Goal: Transaction & Acquisition: Purchase product/service

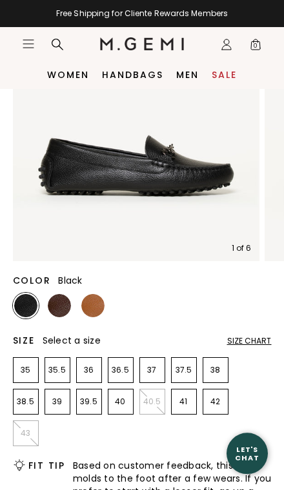
scroll to position [164, 0]
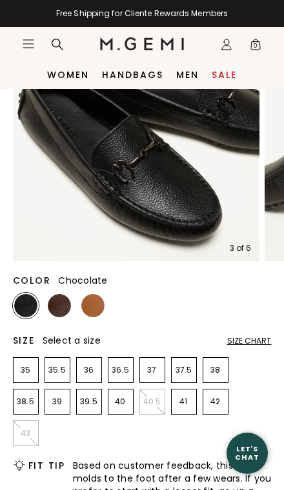
click at [66, 307] on img at bounding box center [59, 305] width 23 height 23
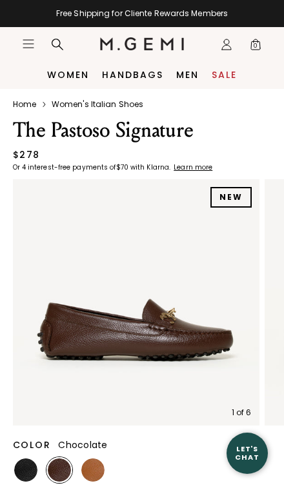
click at [230, 41] on icon "Icons/20x20/profile@2x" at bounding box center [226, 44] width 13 height 13
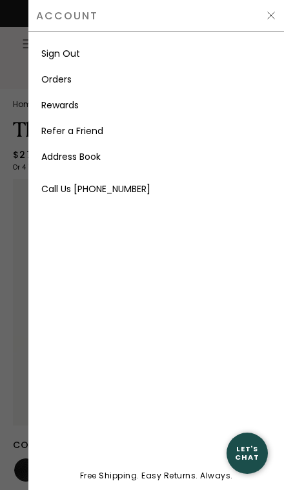
click at [70, 107] on link "Rewards" at bounding box center [59, 105] width 37 height 13
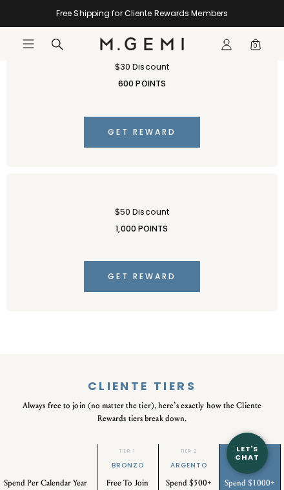
scroll to position [1265, 0]
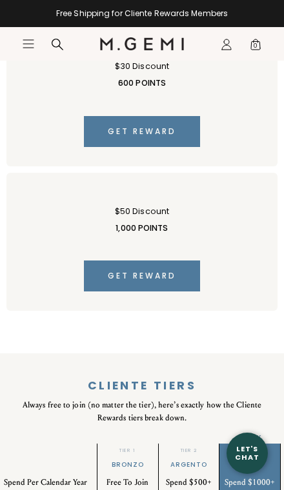
click at [228, 43] on icon "Icons/20x20/profile@2x" at bounding box center [226, 44] width 13 height 13
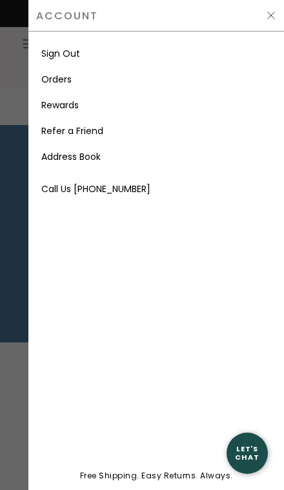
click at [61, 76] on link "Orders" at bounding box center [56, 79] width 30 height 13
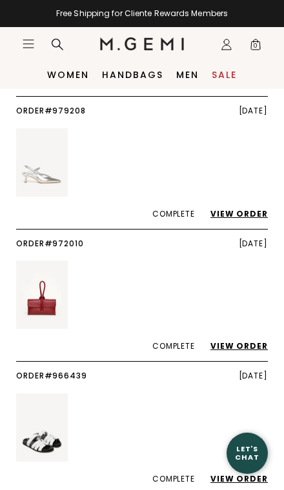
scroll to position [589, 0]
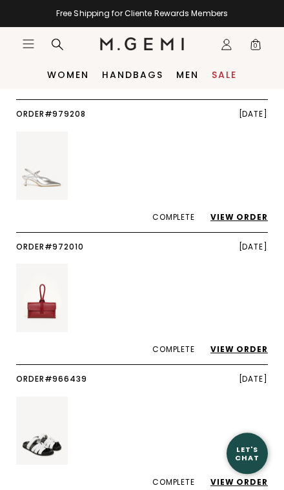
click at [61, 40] on icon at bounding box center [57, 44] width 13 height 13
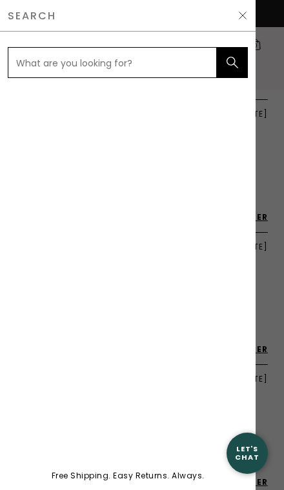
click at [174, 63] on input "text" at bounding box center [112, 62] width 209 height 31
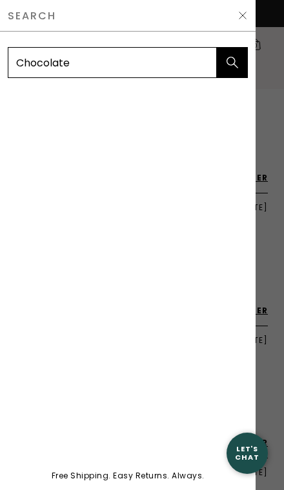
type input "Chocolate"
click at [233, 60] on icon "submit" at bounding box center [232, 62] width 13 height 13
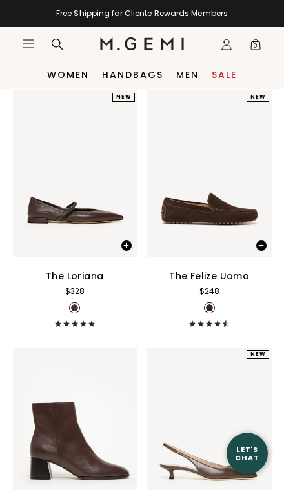
scroll to position [1148, 0]
click at [230, 47] on icon at bounding box center [226, 47] width 9 height 5
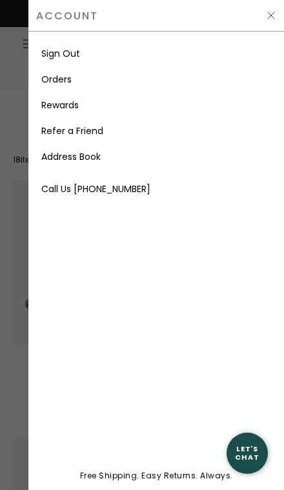
click at [73, 110] on link "Rewards" at bounding box center [59, 105] width 37 height 13
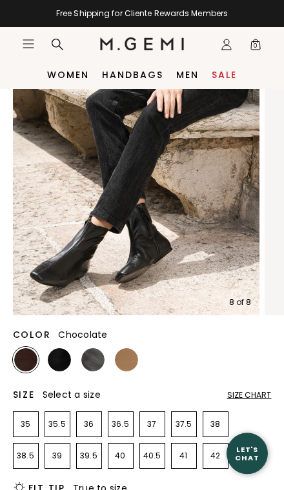
scroll to position [110, 0]
click at [95, 358] on img at bounding box center [92, 359] width 23 height 23
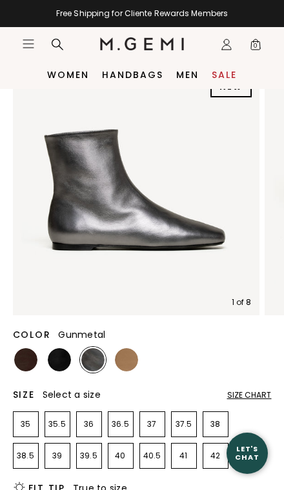
click at [129, 362] on img at bounding box center [126, 359] width 23 height 23
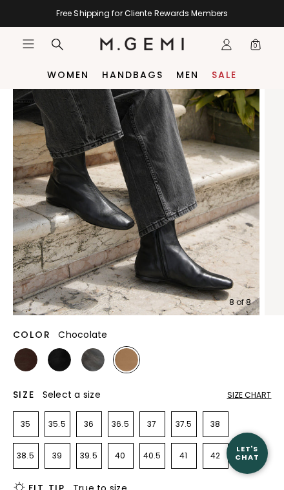
click at [32, 360] on img at bounding box center [25, 359] width 23 height 23
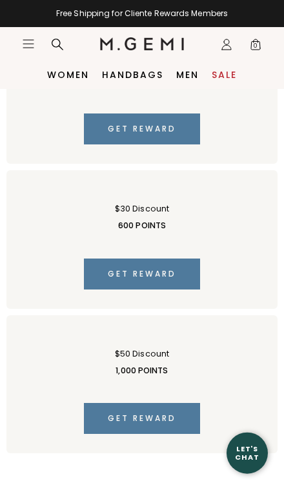
scroll to position [1123, 0]
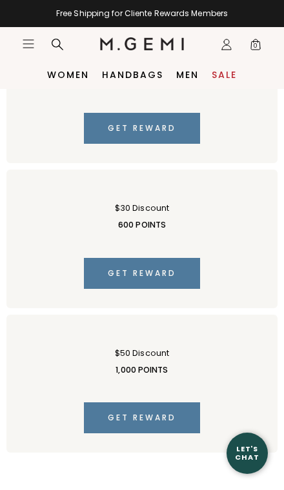
click at [132, 74] on link "Handbags" at bounding box center [132, 75] width 61 height 10
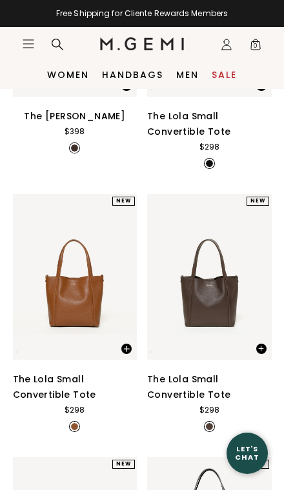
scroll to position [526, 0]
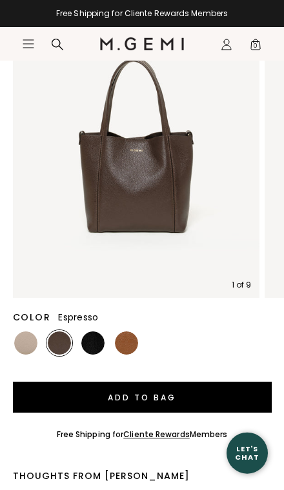
scroll to position [210, 0]
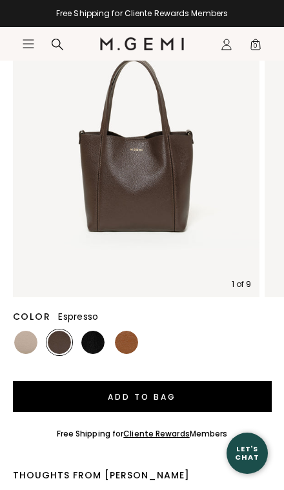
click at [127, 340] on img at bounding box center [126, 342] width 23 height 23
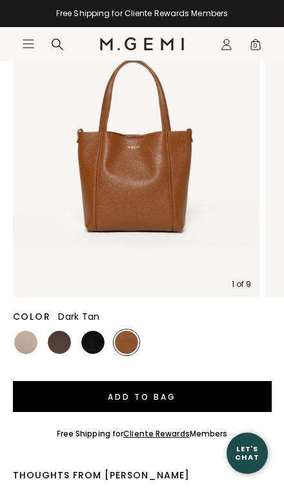
click at [97, 344] on img at bounding box center [92, 342] width 23 height 23
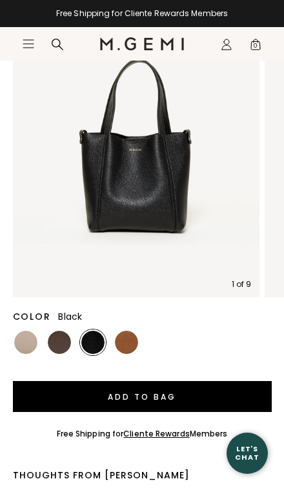
click at [62, 339] on img at bounding box center [59, 342] width 23 height 23
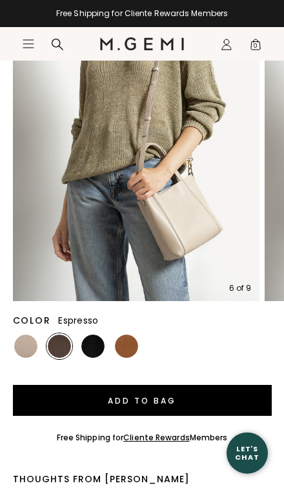
scroll to position [207, 0]
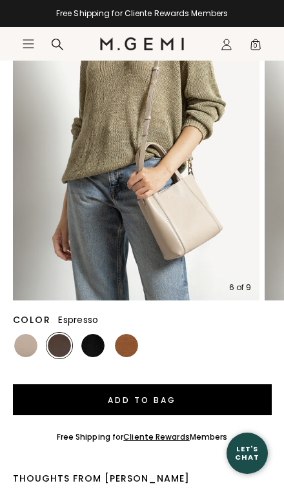
click at [92, 346] on img at bounding box center [92, 345] width 23 height 23
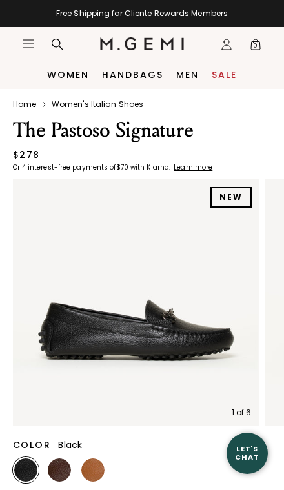
click at [230, 46] on icon "Icons/20x20/profile@2x" at bounding box center [226, 44] width 13 height 13
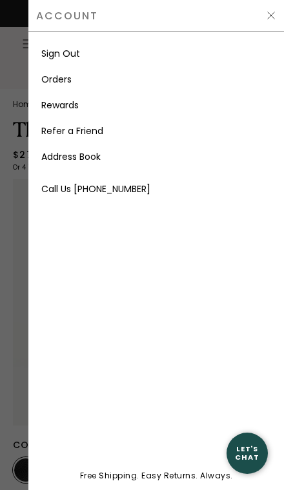
click at [71, 78] on link "Orders" at bounding box center [56, 79] width 30 height 13
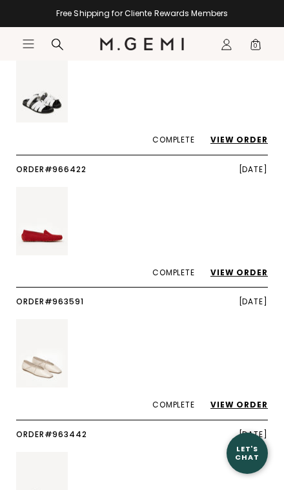
scroll to position [932, 0]
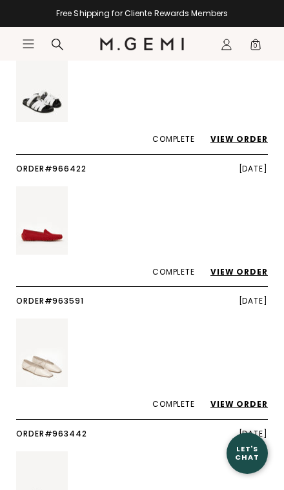
click at [239, 266] on link "View Order" at bounding box center [232, 271] width 70 height 11
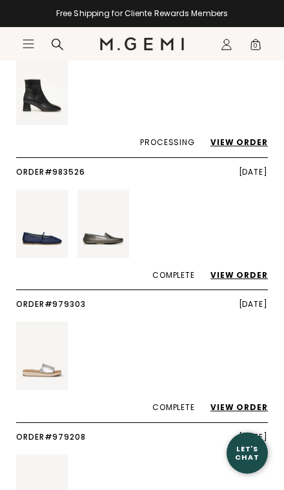
scroll to position [303, 0]
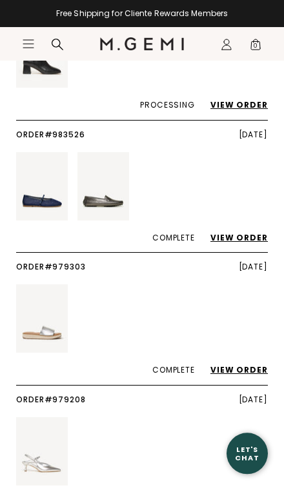
click at [239, 232] on link "View Order" at bounding box center [232, 237] width 70 height 11
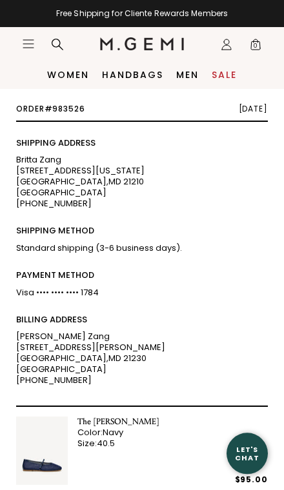
scroll to position [30, 0]
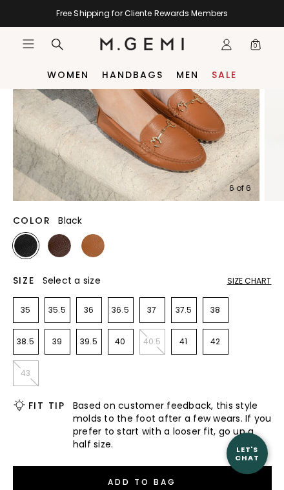
scroll to position [224, 0]
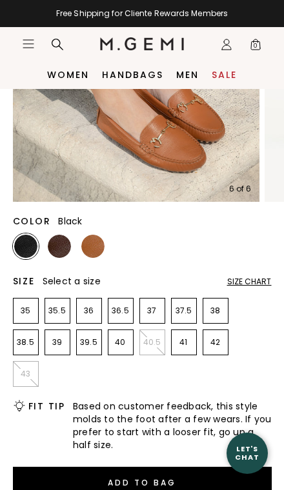
click at [183, 344] on p "41" at bounding box center [184, 342] width 25 height 10
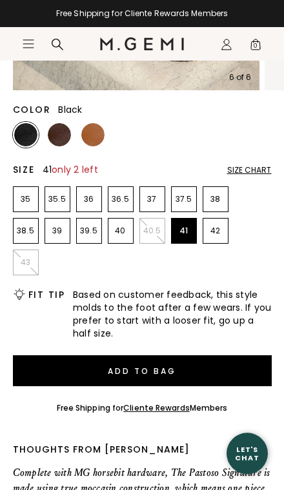
scroll to position [339, 0]
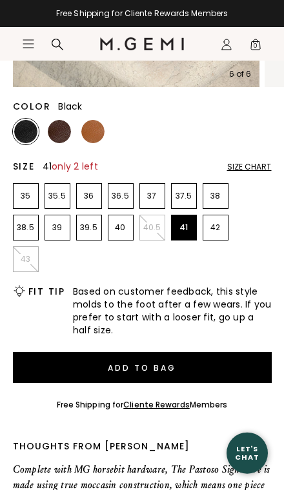
click at [172, 364] on button "Add to Bag" at bounding box center [142, 367] width 259 height 31
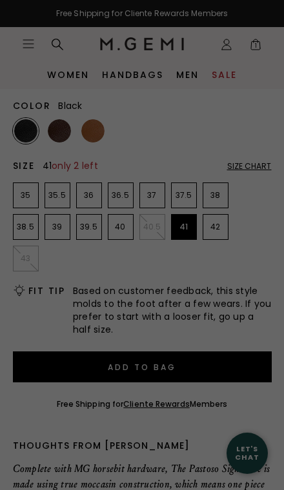
scroll to position [0, 0]
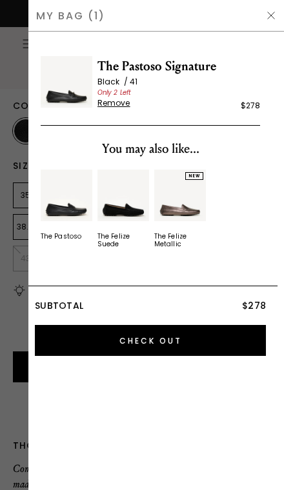
click at [273, 15] on img at bounding box center [271, 15] width 10 height 10
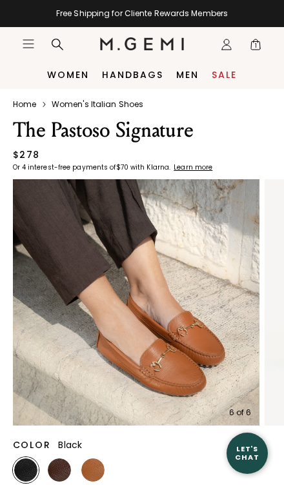
scroll to position [339, 0]
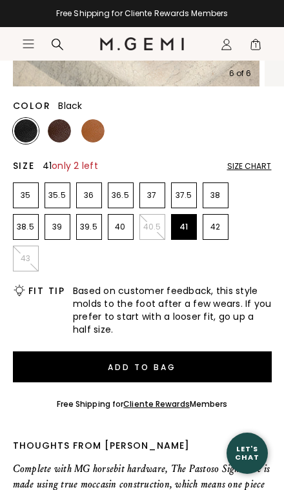
click at [31, 41] on icon "Icons/20x20/hamburger@2x" at bounding box center [28, 43] width 13 height 13
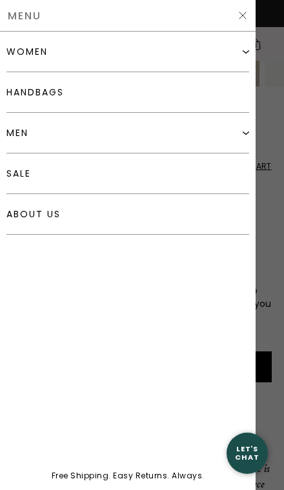
click at [224, 54] on div "women" at bounding box center [127, 52] width 242 height 41
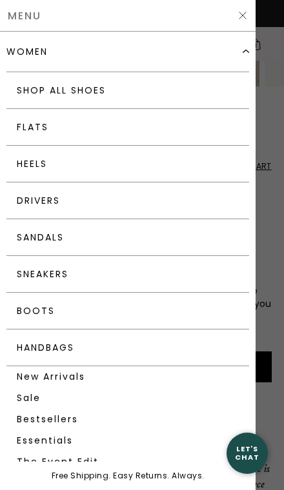
click at [119, 311] on link "Boots" at bounding box center [127, 311] width 242 height 37
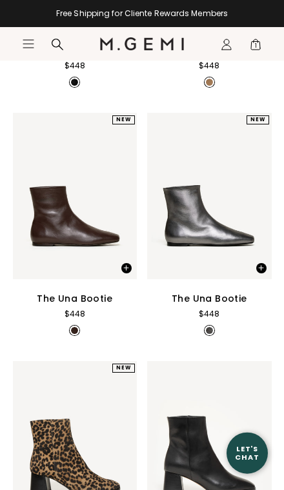
scroll to position [348, 0]
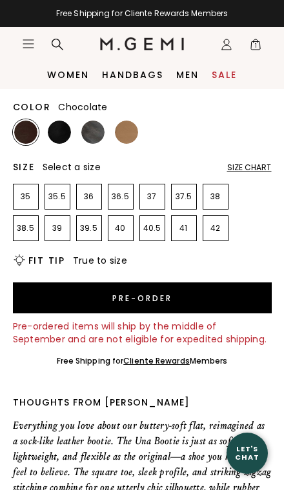
scroll to position [336, 0]
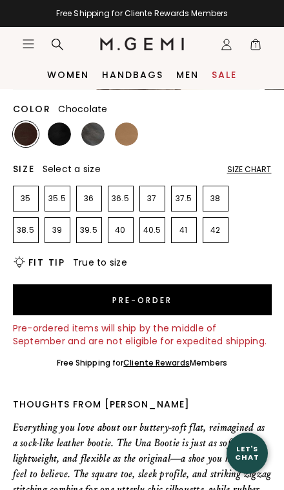
click at [229, 48] on icon "Icons/20x20/profile@2x" at bounding box center [226, 44] width 13 height 13
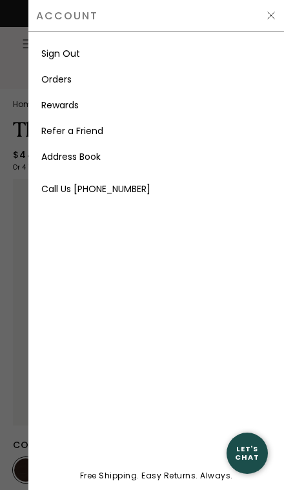
click at [64, 81] on link "Orders" at bounding box center [56, 79] width 30 height 13
click at [271, 15] on img at bounding box center [271, 15] width 10 height 10
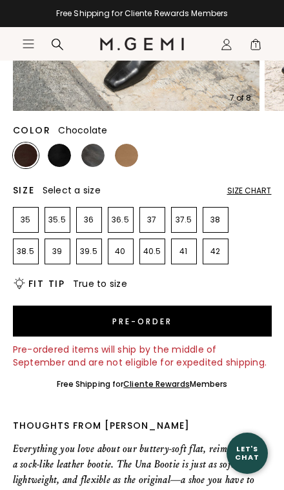
scroll to position [328, 0]
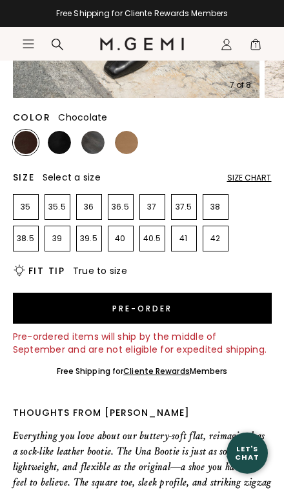
click at [253, 175] on div "Size Chart" at bounding box center [249, 178] width 44 height 10
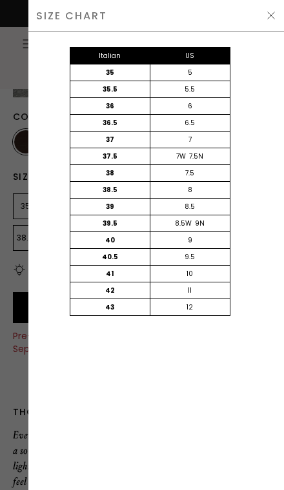
click at [273, 17] on img at bounding box center [271, 15] width 10 height 10
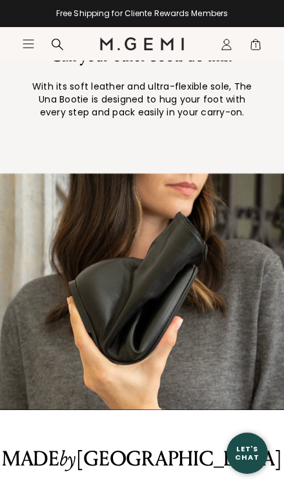
scroll to position [1895, 0]
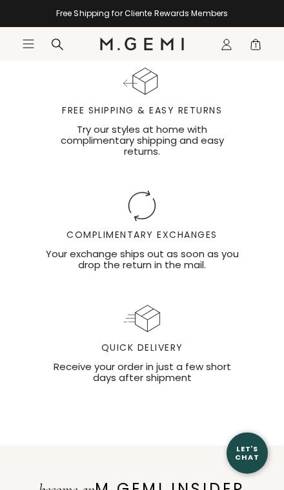
scroll to position [2917, 0]
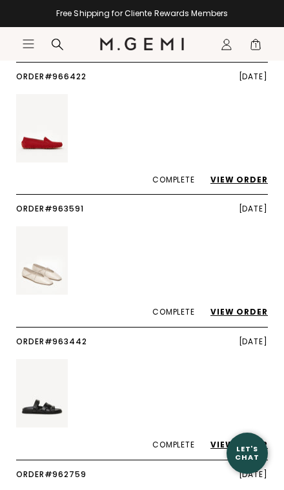
scroll to position [1030, 0]
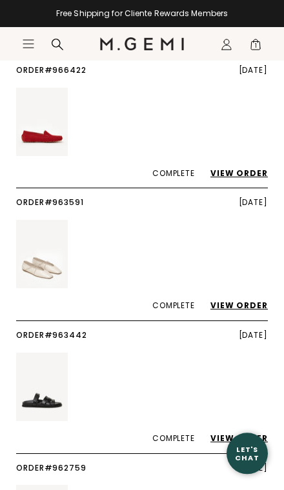
click at [241, 300] on link "View Order" at bounding box center [232, 305] width 70 height 11
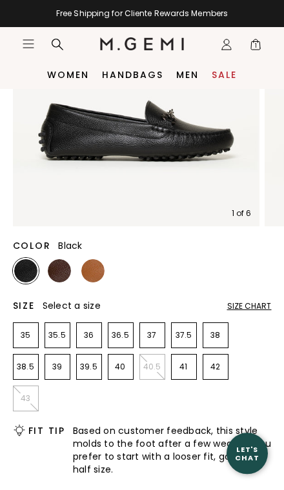
scroll to position [199, 0]
click at [59, 270] on img at bounding box center [59, 270] width 23 height 23
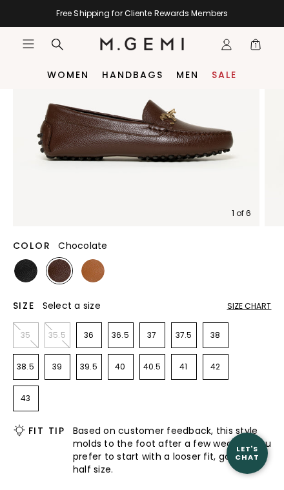
click at [253, 44] on span "1" at bounding box center [255, 47] width 13 height 13
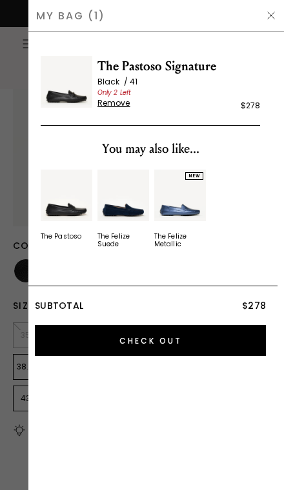
click at [273, 13] on img at bounding box center [271, 15] width 10 height 10
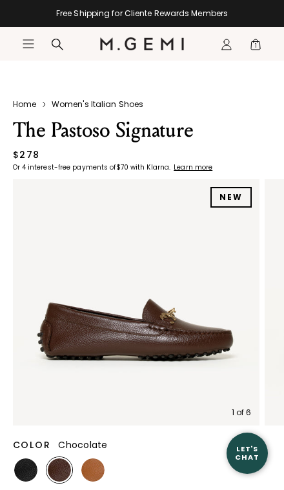
scroll to position [199, 0]
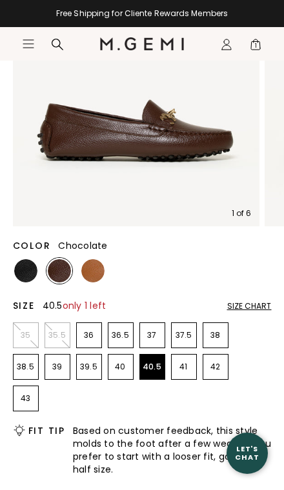
click at [152, 369] on p "40.5" at bounding box center [152, 367] width 25 height 10
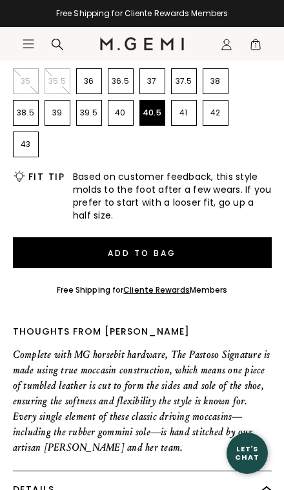
scroll to position [453, 0]
click at [192, 253] on button "Add to Bag" at bounding box center [142, 252] width 259 height 31
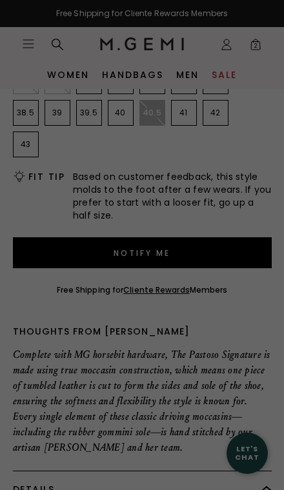
scroll to position [0, 0]
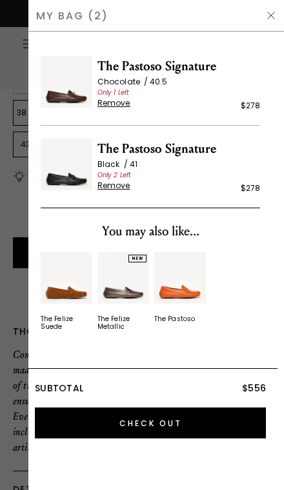
click at [110, 107] on span "Remove" at bounding box center [113, 103] width 33 height 10
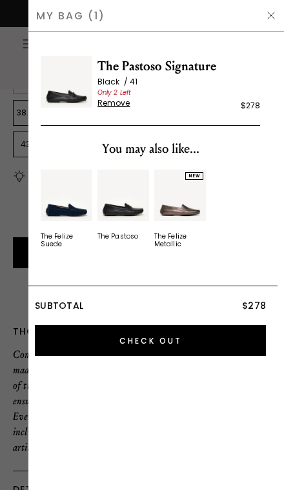
click at [275, 20] on img at bounding box center [271, 15] width 10 height 10
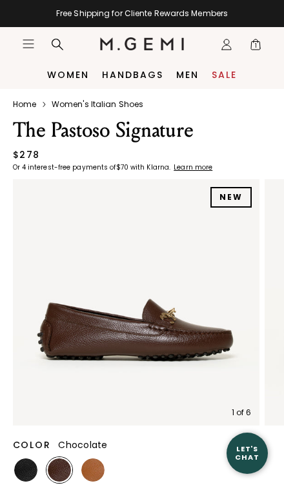
scroll to position [453, 0]
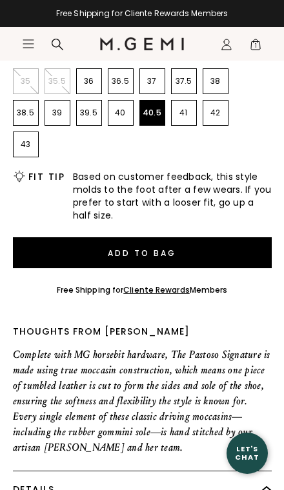
click at [182, 116] on p "41" at bounding box center [184, 113] width 25 height 10
click at [191, 253] on button "Add to Bag" at bounding box center [142, 252] width 259 height 31
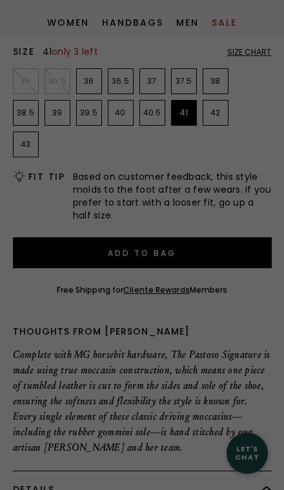
scroll to position [0, 0]
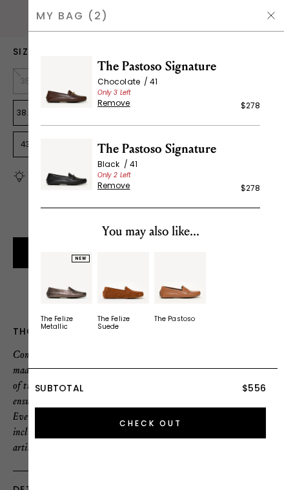
click at [260, 12] on div "My Bag (2)" at bounding box center [155, 16] width 255 height 32
click at [275, 12] on img at bounding box center [271, 15] width 10 height 10
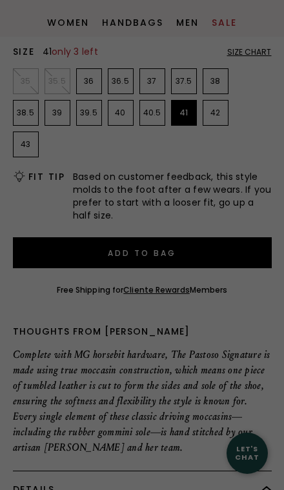
scroll to position [453, 0]
